Goal: Information Seeking & Learning: Learn about a topic

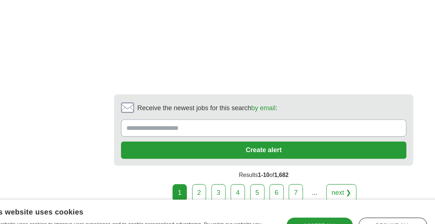
scroll to position [1687, 0]
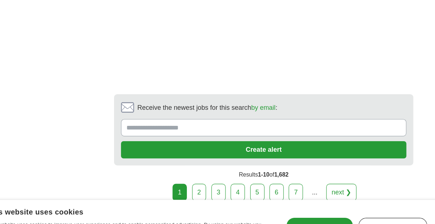
click at [201, 179] on link "2" at bounding box center [207, 171] width 13 height 15
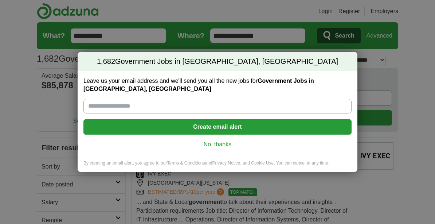
click at [252, 146] on link "No, thanks" at bounding box center [217, 144] width 256 height 8
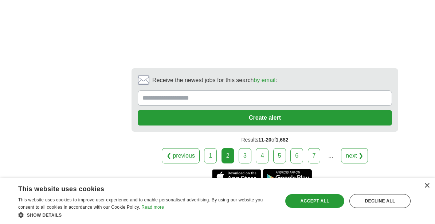
scroll to position [1667, 0]
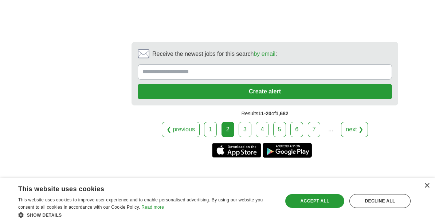
click at [246, 136] on link "3" at bounding box center [245, 129] width 13 height 15
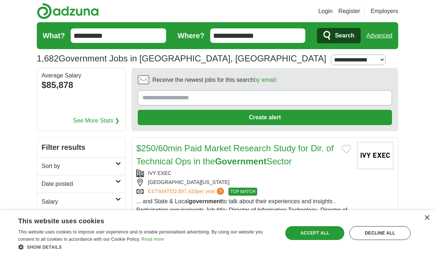
scroll to position [1699, 0]
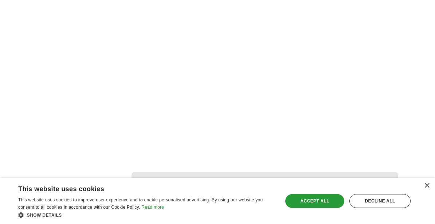
scroll to position [1430, 0]
